Goal: Information Seeking & Learning: Find specific fact

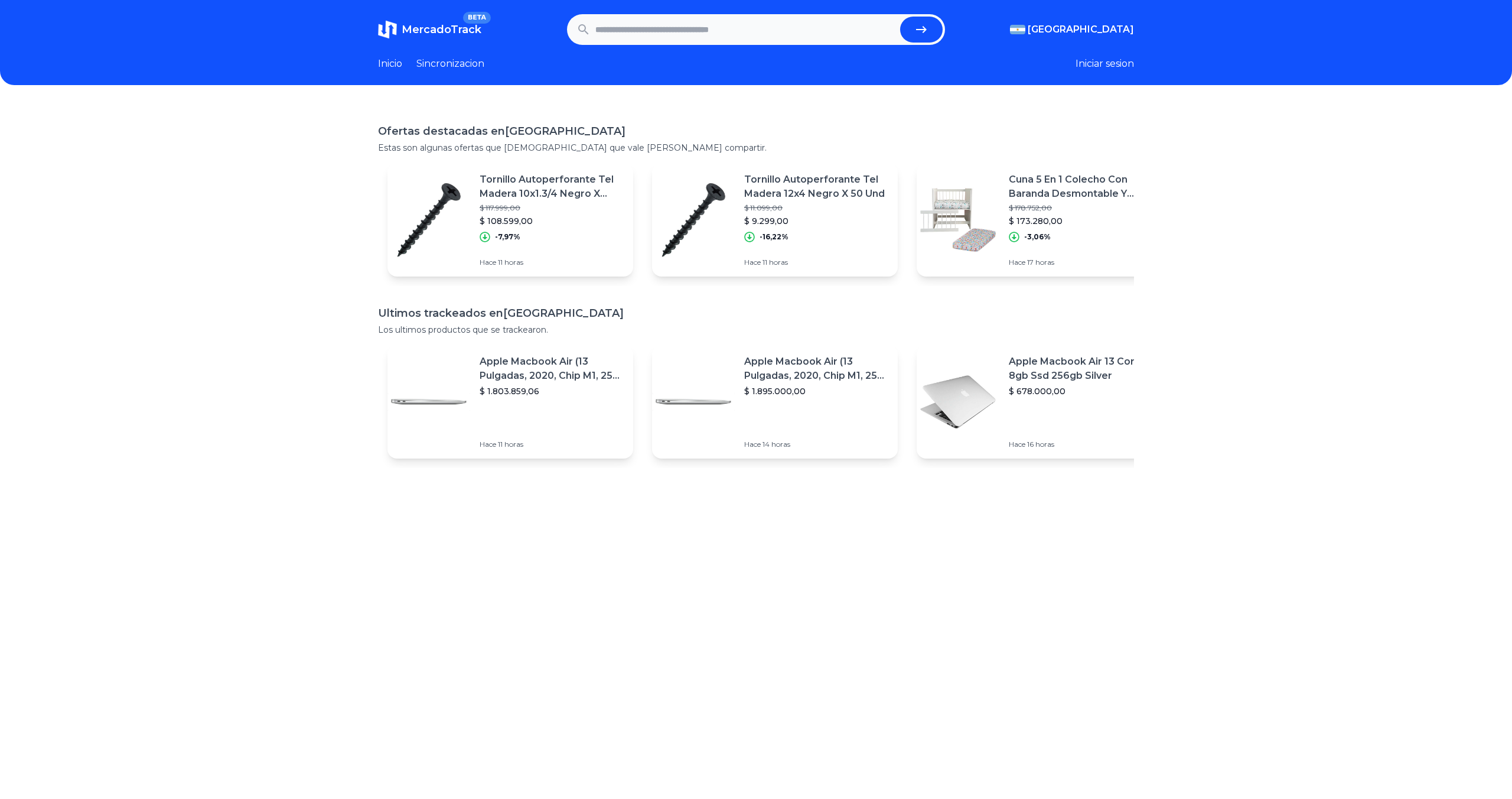
click at [689, 28] on input "text" at bounding box center [745, 30] width 300 height 26
click at [900, 17] on button "submit" at bounding box center [921, 30] width 43 height 26
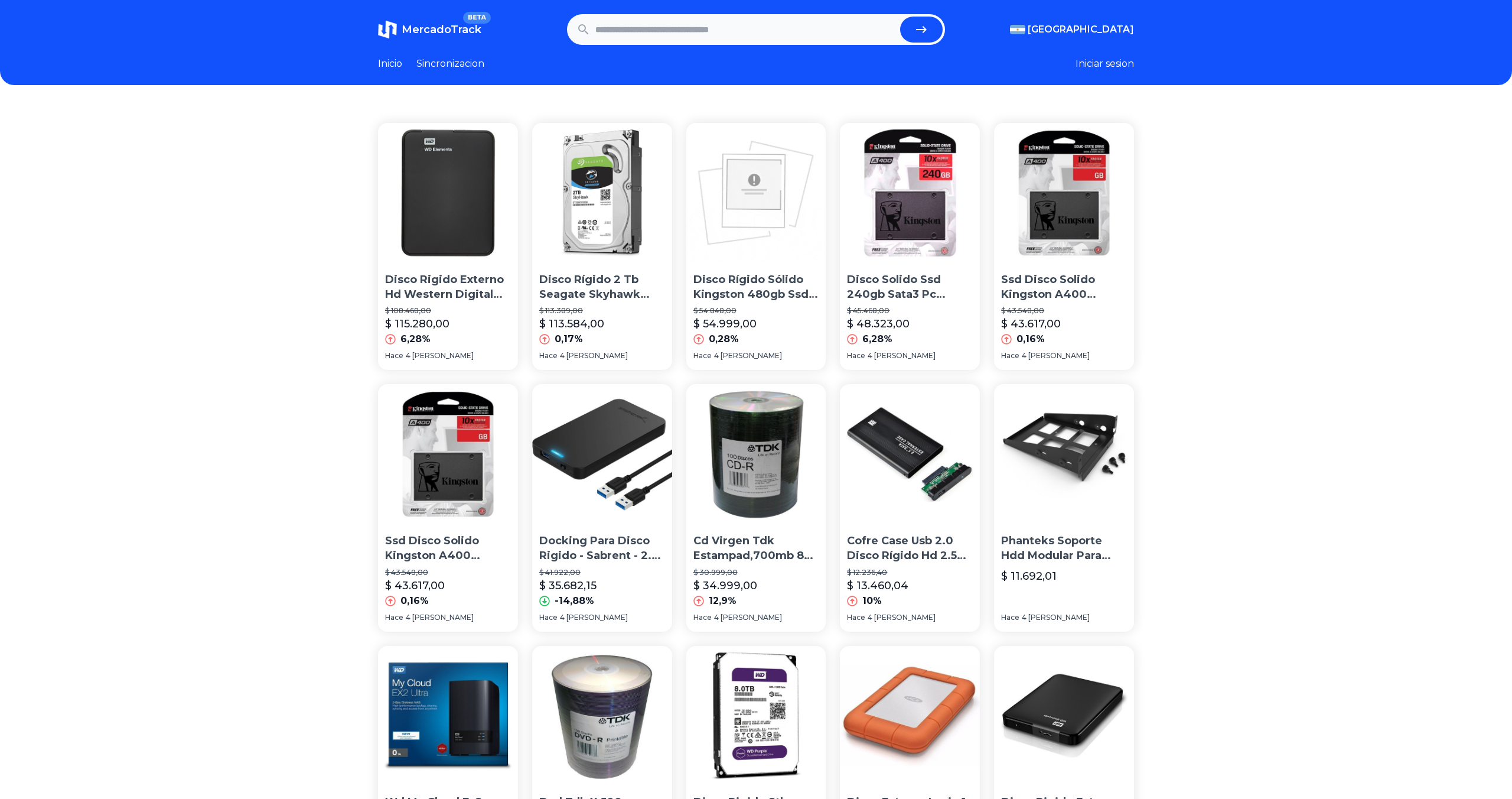
click at [703, 32] on input "text" at bounding box center [745, 30] width 300 height 26
paste input "*"
click at [706, 31] on input "text" at bounding box center [745, 30] width 300 height 26
type input "**********"
click at [900, 17] on button "submit" at bounding box center [921, 30] width 43 height 26
